Goal: Navigation & Orientation: Find specific page/section

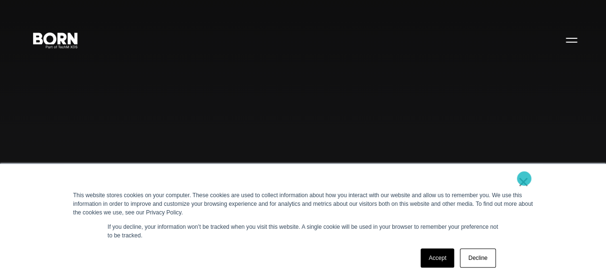
click at [524, 179] on link "×" at bounding box center [524, 182] width 12 height 9
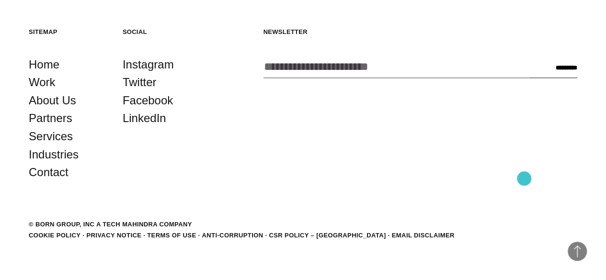
scroll to position [2186, 0]
click at [61, 110] on link "About Us" at bounding box center [52, 101] width 47 height 18
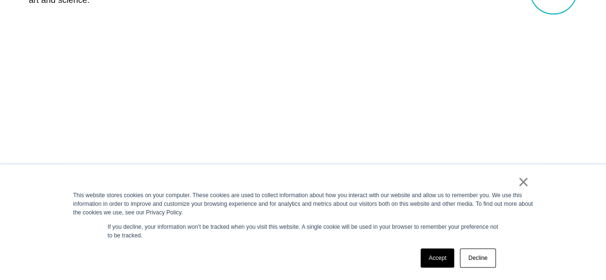
scroll to position [537, 0]
click at [524, 184] on link "×" at bounding box center [524, 182] width 12 height 9
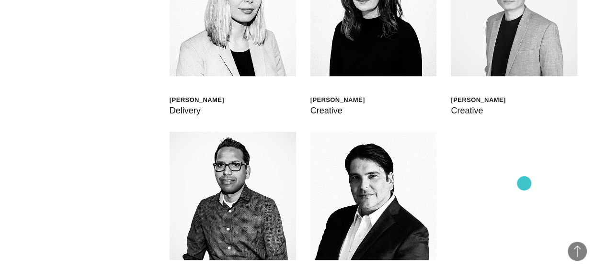
scroll to position [2262, 0]
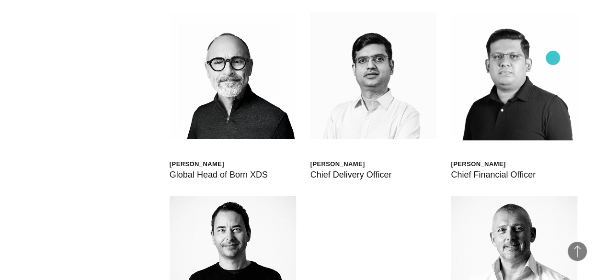
scroll to position [2213, 0]
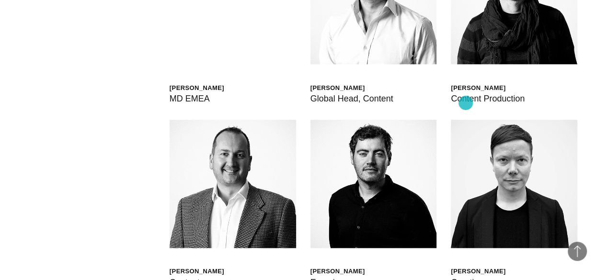
scroll to position [2271, 0]
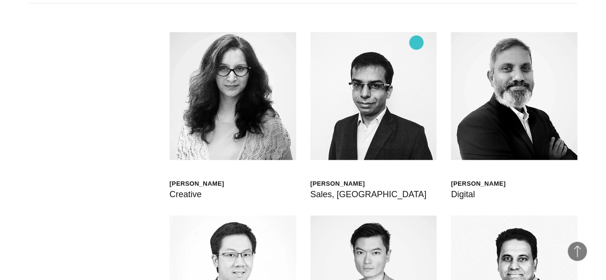
scroll to position [2252, 0]
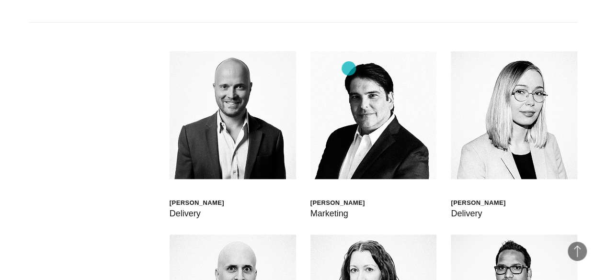
scroll to position [2194, 0]
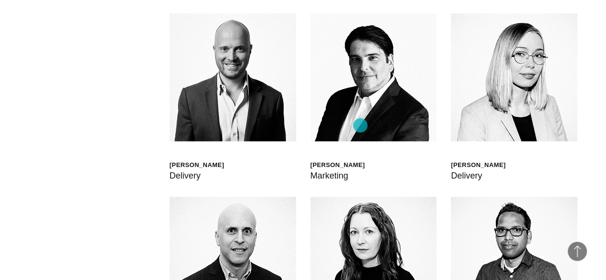
scroll to position [2213, 0]
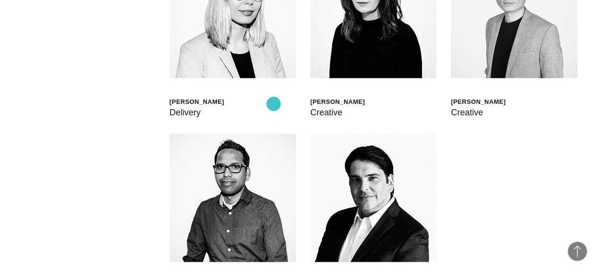
scroll to position [2271, 0]
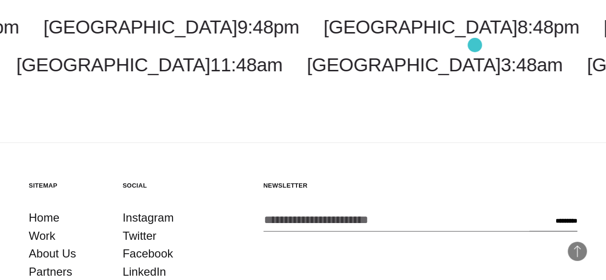
scroll to position [2692, 0]
